Goal: Task Accomplishment & Management: Manage account settings

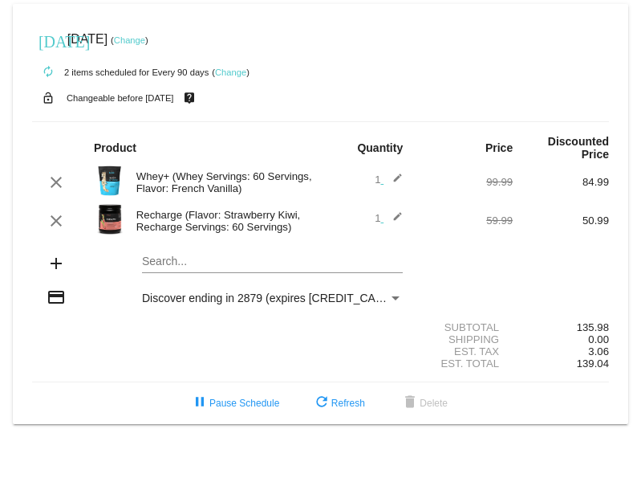
click at [229, 73] on link "Change" at bounding box center [230, 72] width 31 height 10
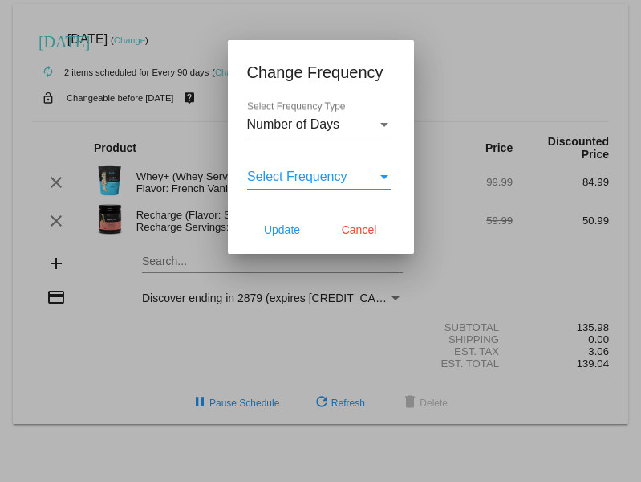
click at [382, 183] on div "Select Frequency" at bounding box center [384, 176] width 14 height 14
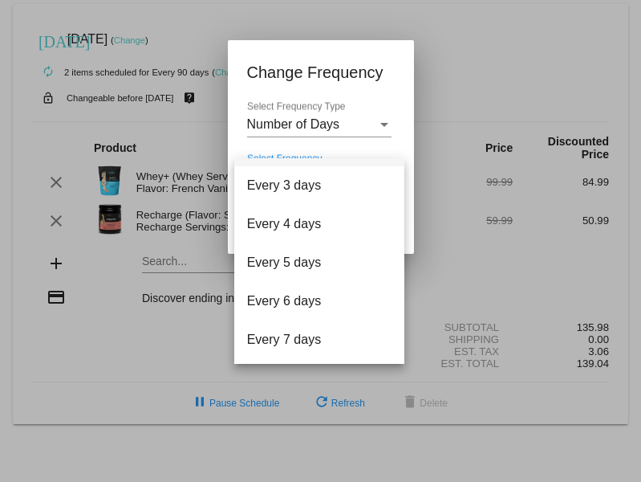
scroll to position [64, 0]
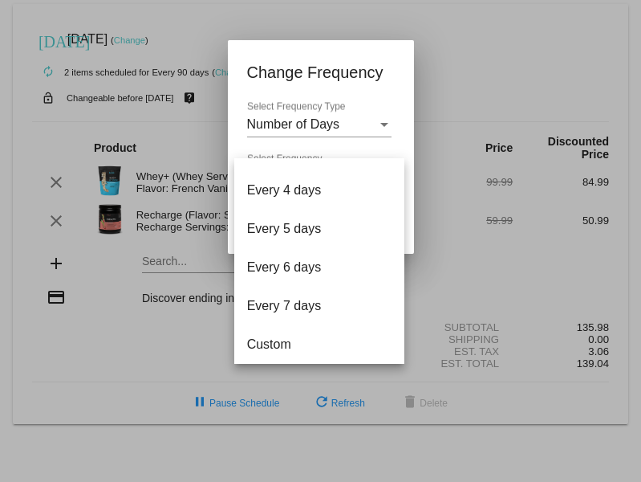
click at [461, 269] on div at bounding box center [320, 241] width 641 height 482
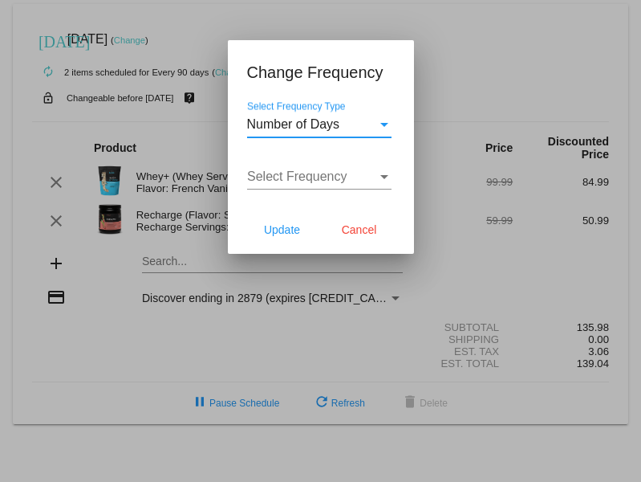
click at [376, 128] on div "Number of Days" at bounding box center [312, 124] width 130 height 14
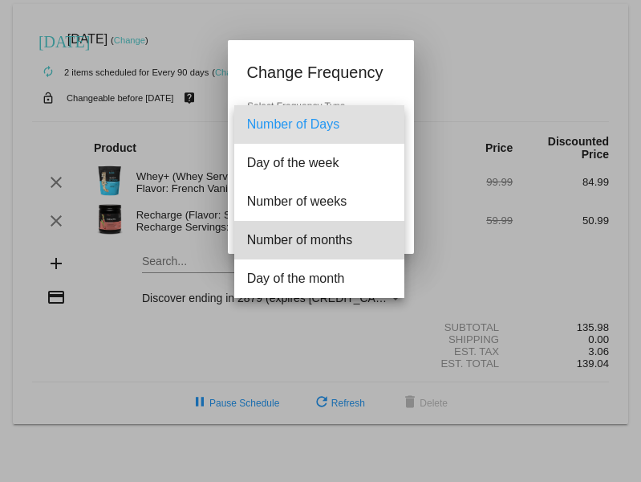
click at [352, 236] on span "Number of months" at bounding box center [319, 240] width 144 height 39
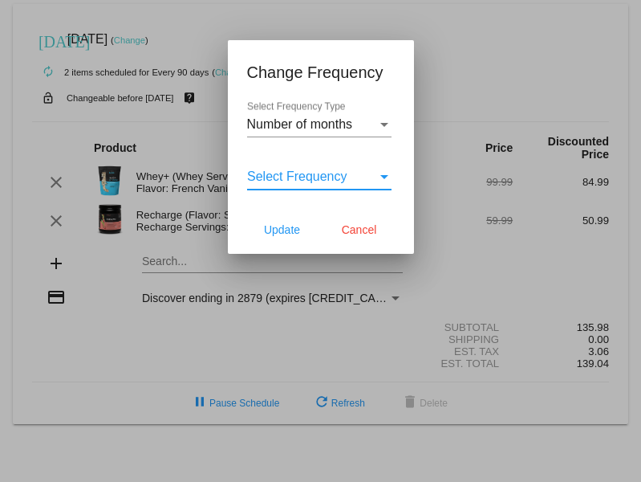
click at [364, 174] on div "Select Frequency" at bounding box center [312, 176] width 130 height 14
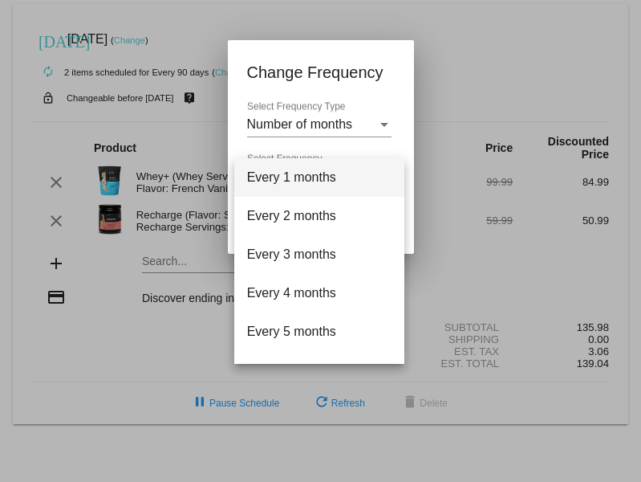
click at [470, 90] on div at bounding box center [320, 241] width 641 height 482
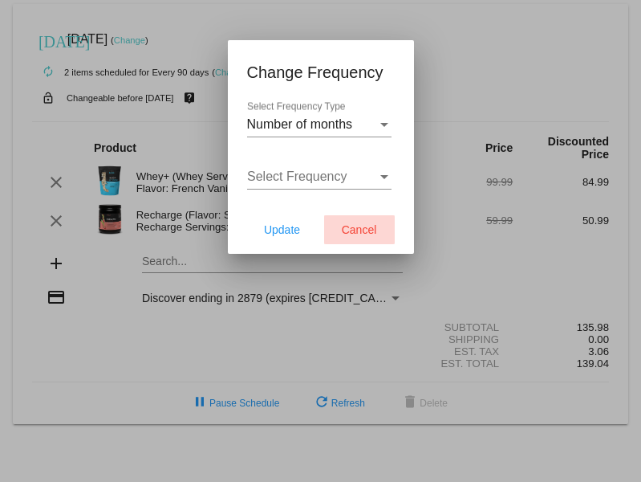
click at [360, 230] on span "Cancel" at bounding box center [359, 229] width 35 height 13
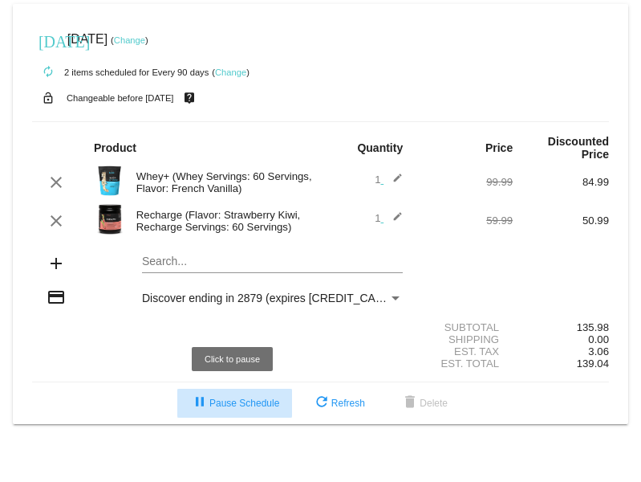
click at [222, 397] on button "pause Pause Schedule" at bounding box center [234, 403] width 115 height 29
